Goal: Browse casually: Explore the website without a specific task or goal

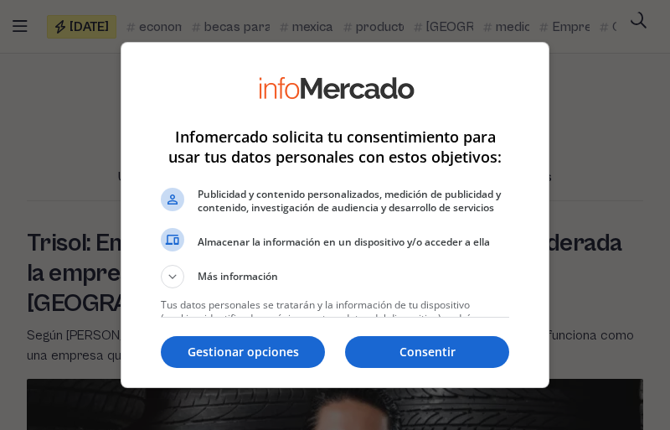
click at [335, 214] on li "Publicidad y contenido personalizados, medición de publicidad y contenido, inve…" at bounding box center [335, 205] width 348 height 44
